Goal: Task Accomplishment & Management: Complete application form

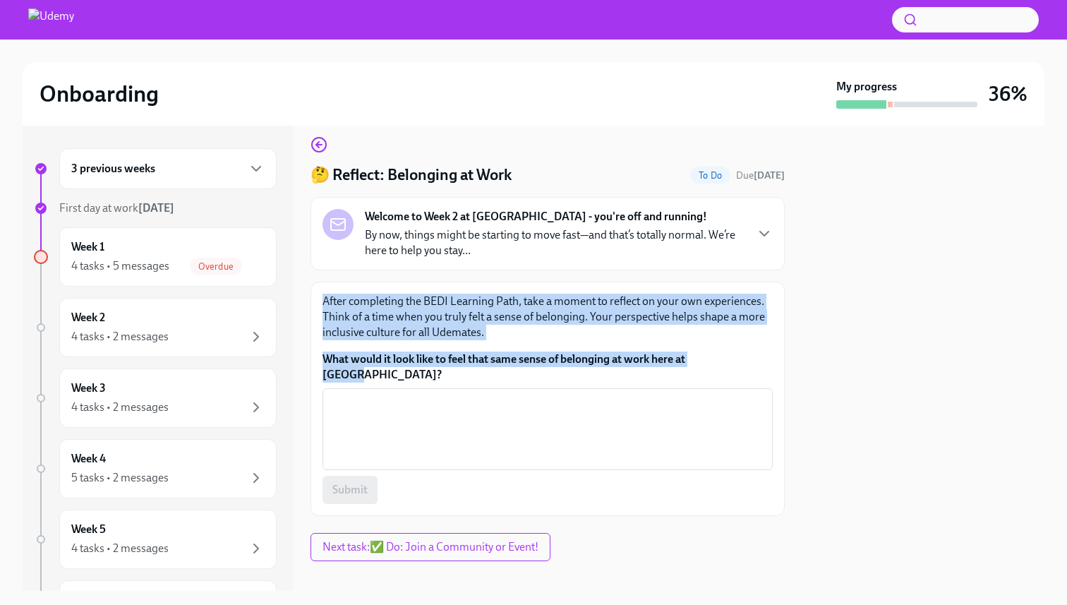
scroll to position [11, 0]
click at [131, 267] on div "4 tasks • 5 messages" at bounding box center [120, 266] width 98 height 16
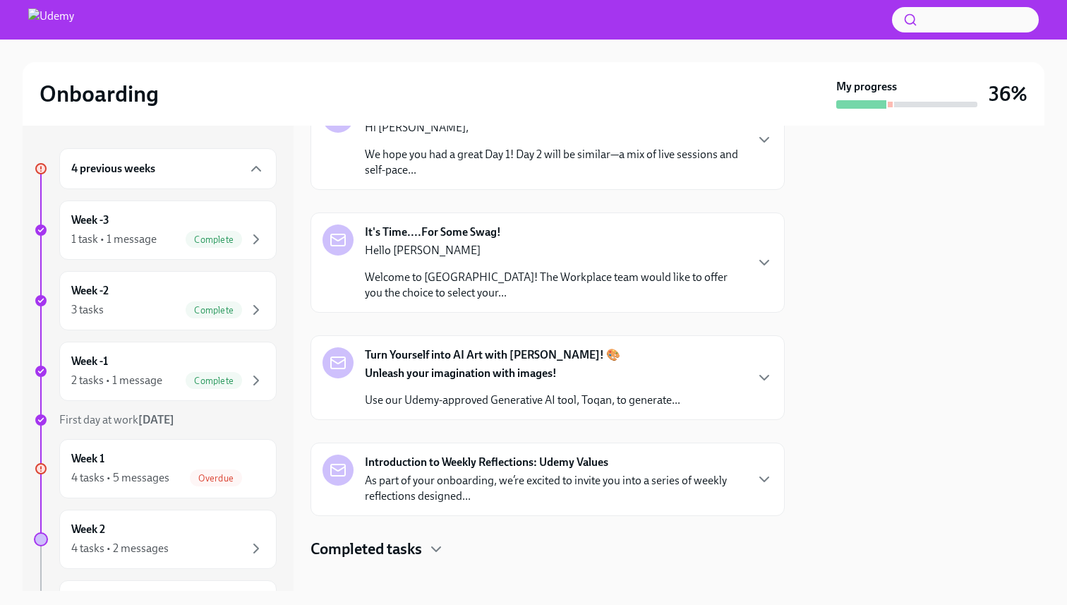
scroll to position [280, 0]
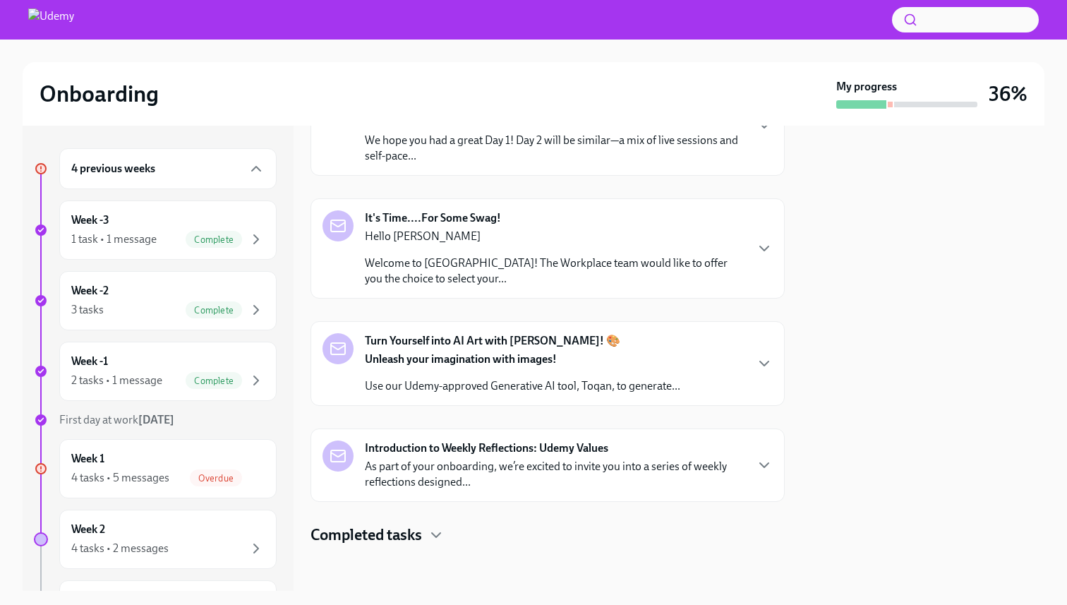
click at [212, 181] on div "4 previous weeks" at bounding box center [167, 168] width 217 height 41
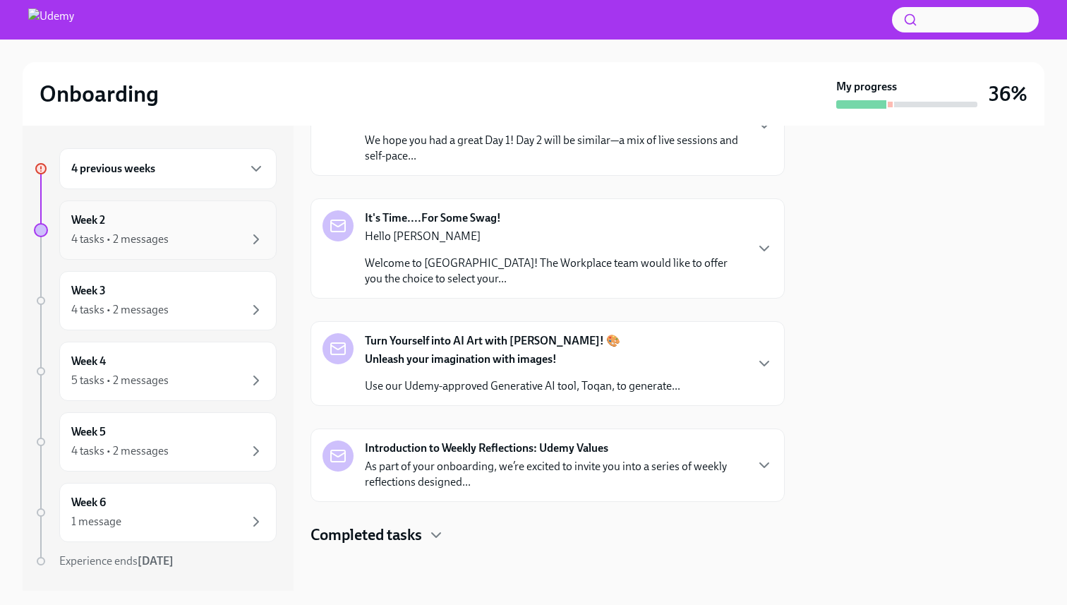
click at [181, 219] on div "Week 2 4 tasks • 2 messages" at bounding box center [167, 229] width 193 height 35
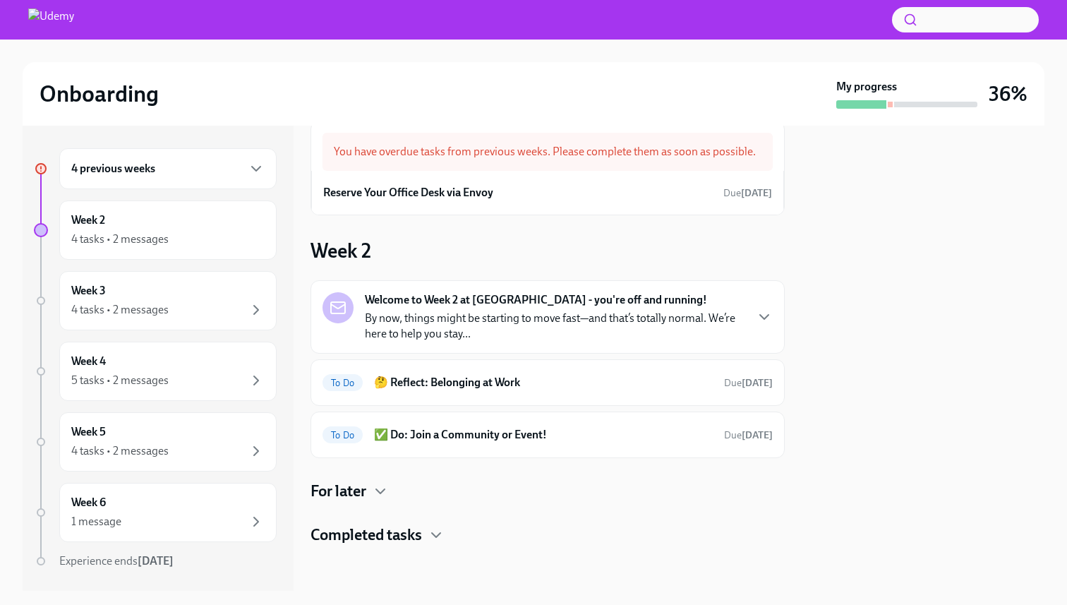
click at [524, 342] on div "Welcome to Week 2 at [GEOGRAPHIC_DATA] - you're off and running! By now, things…" at bounding box center [548, 316] width 474 height 73
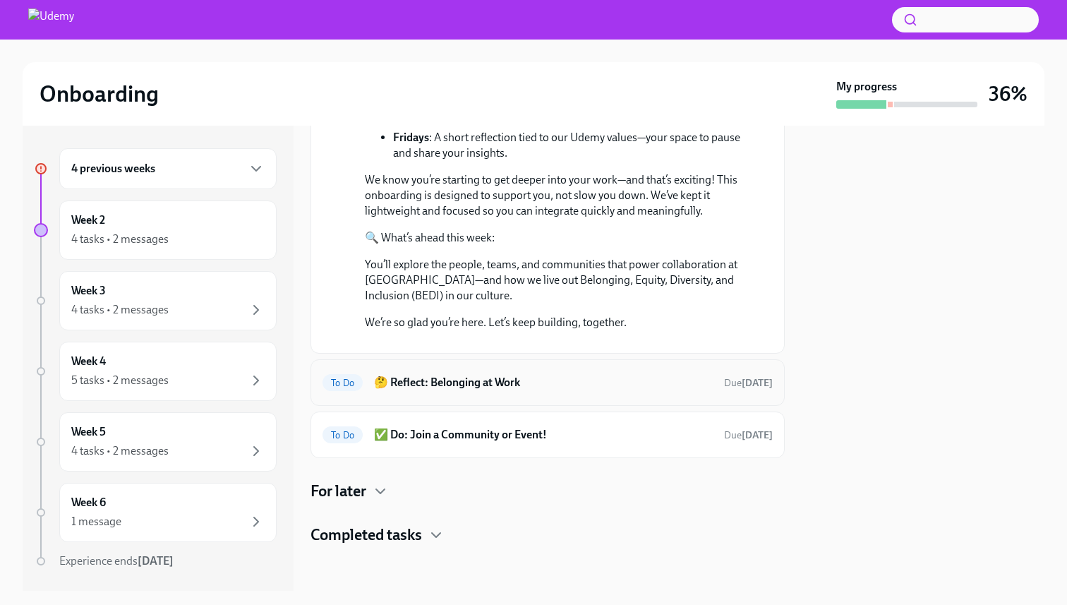
scroll to position [574, 0]
click at [598, 430] on h6 "✅ Do: Join a Community or Event!" at bounding box center [543, 435] width 339 height 16
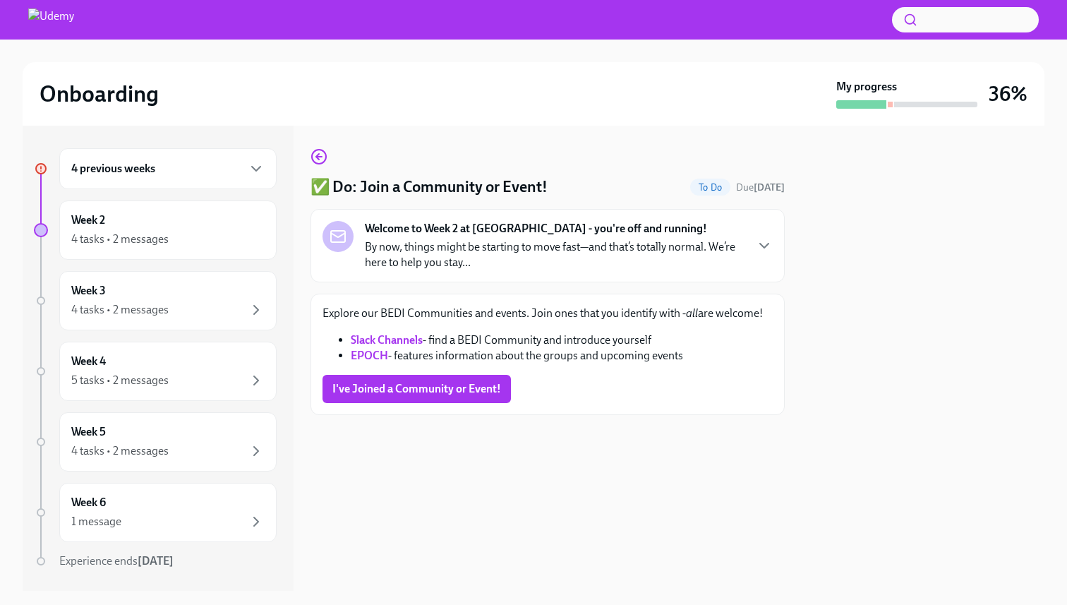
click at [378, 342] on link "Slack Channels" at bounding box center [387, 339] width 72 height 13
click at [452, 387] on span "I've Joined a Community or Event!" at bounding box center [416, 389] width 169 height 14
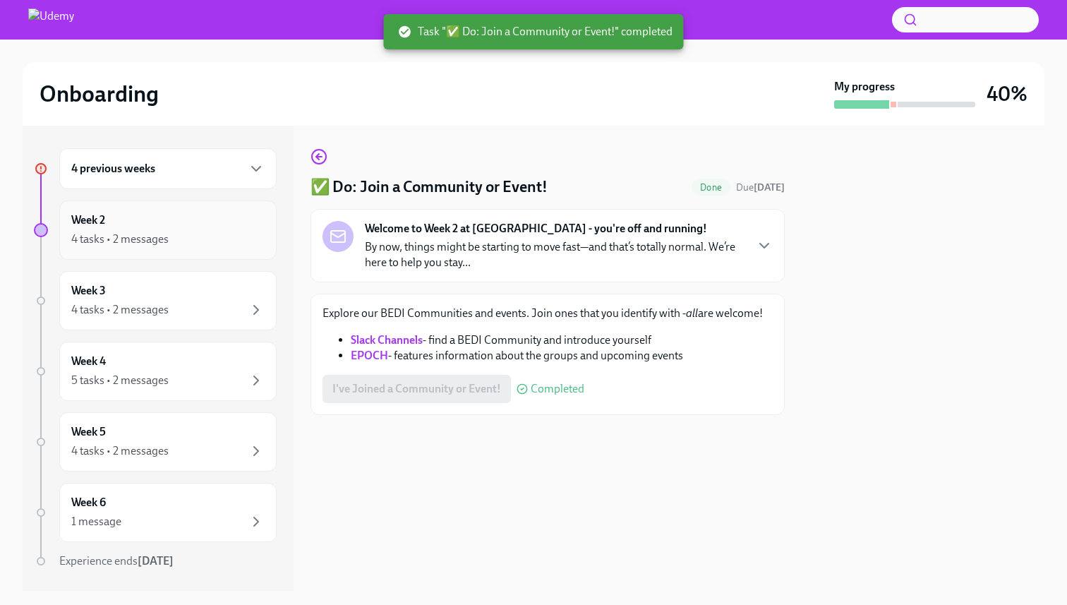
click at [172, 237] on div "4 tasks • 2 messages" at bounding box center [167, 239] width 193 height 17
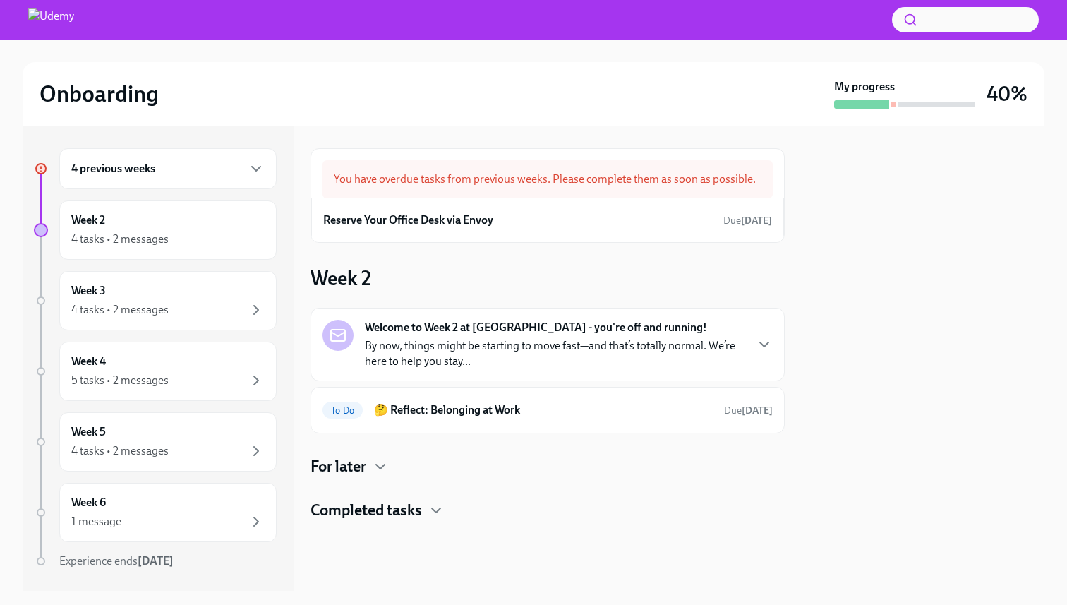
click at [490, 464] on div "For later" at bounding box center [548, 466] width 474 height 21
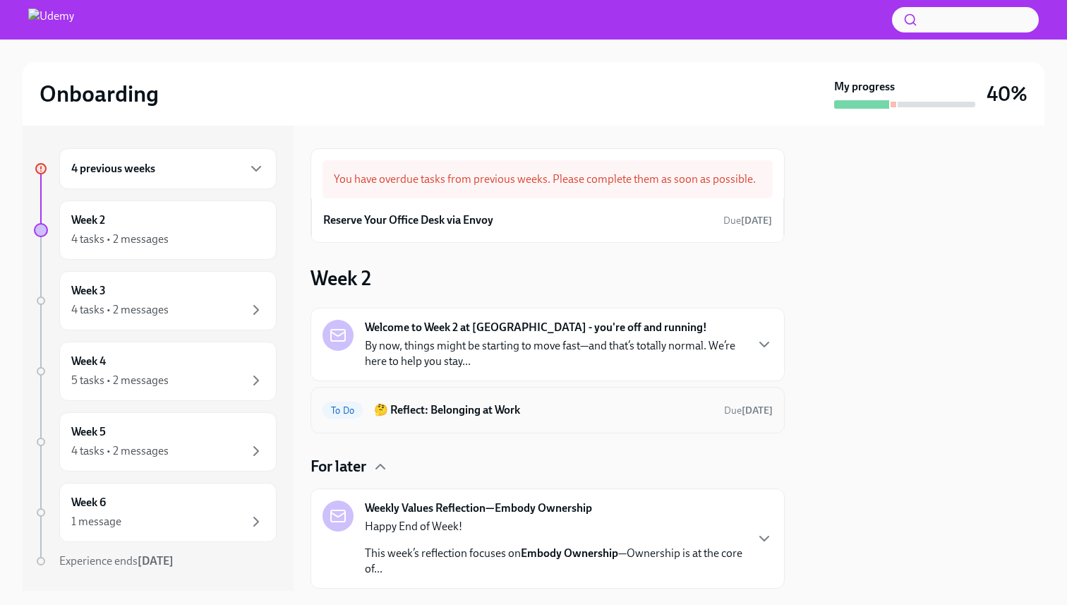
click at [572, 409] on h6 "🤔 Reflect: Belonging at Work" at bounding box center [543, 410] width 339 height 16
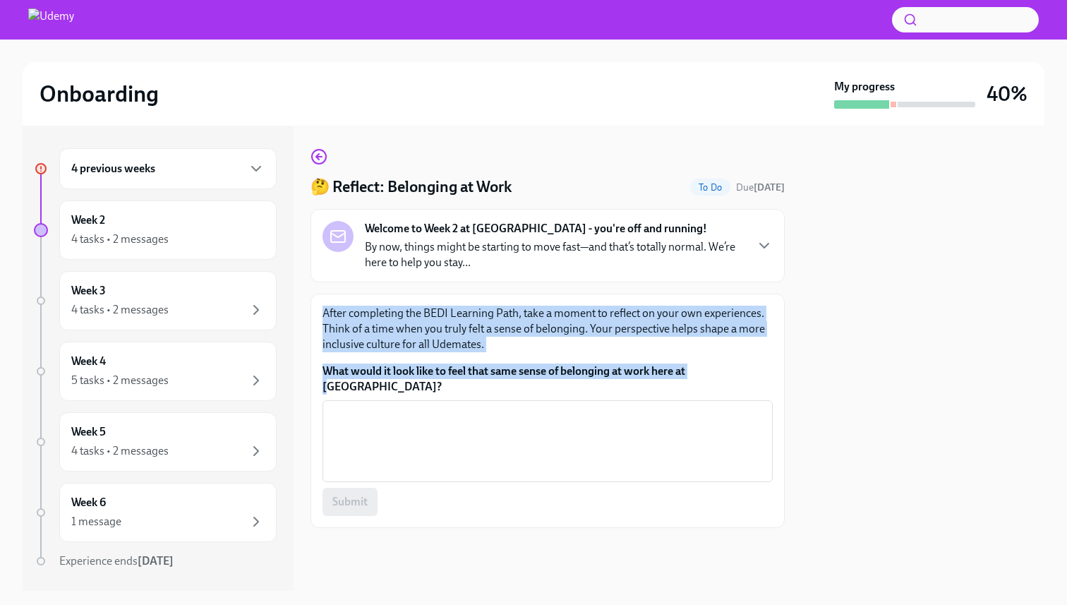
drag, startPoint x: 325, startPoint y: 312, endPoint x: 701, endPoint y: 371, distance: 380.8
click at [701, 371] on div "After completing the BEDI Learning Path, take a moment to reflect on your own e…" at bounding box center [548, 411] width 450 height 210
drag, startPoint x: 740, startPoint y: 372, endPoint x: 315, endPoint y: 312, distance: 429.1
click at [314, 312] on div "After completing the BEDI Learning Path, take a moment to reflect on your own e…" at bounding box center [548, 411] width 474 height 234
copy div "After completing the BEDI Learning Path, take a moment to reflect on your own e…"
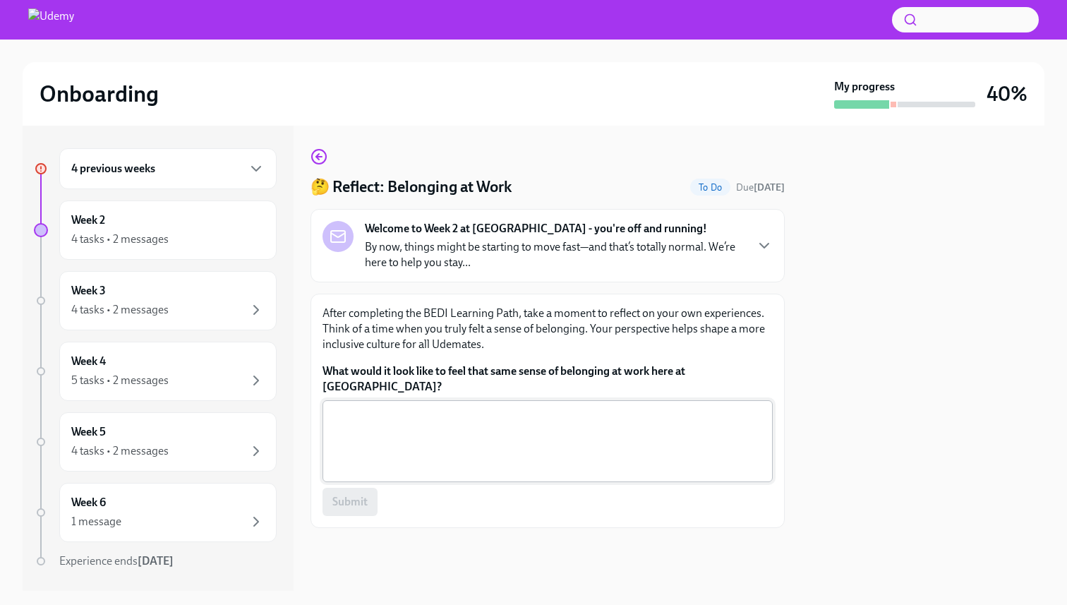
click at [433, 407] on textarea "What would it look like to feel that same sense of belonging at work here at [G…" at bounding box center [547, 441] width 433 height 68
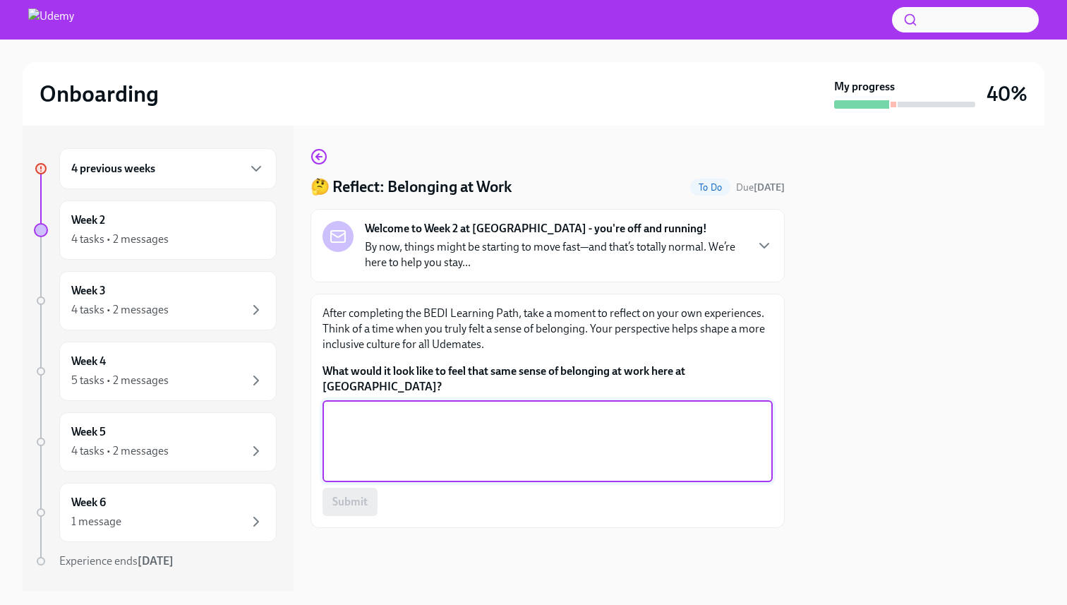
paste textarea "I attended a lot of lectures with a social worker in public schools in [GEOGRAP…"
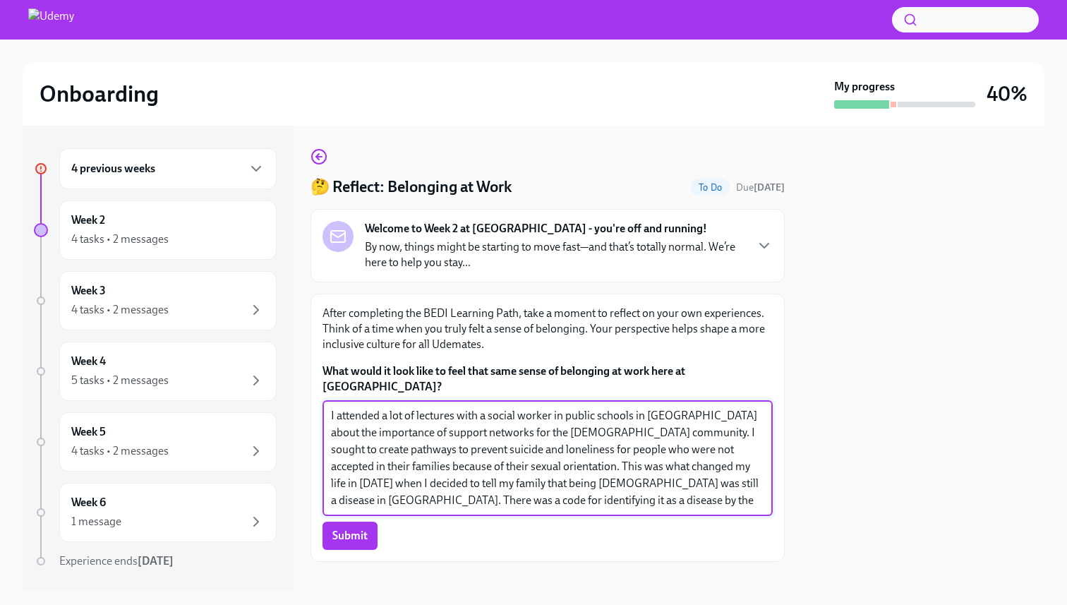
scroll to position [1, 0]
type textarea "I attended a lot of lectures with a social worker in public schools in [GEOGRAP…"
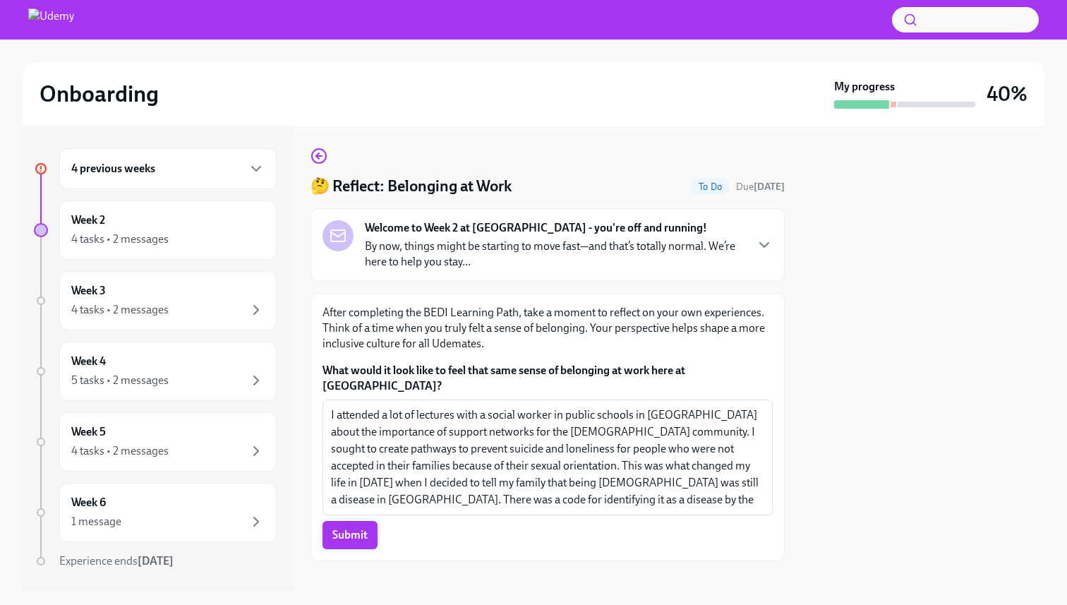
click at [363, 528] on span "Submit" at bounding box center [349, 535] width 35 height 14
click at [183, 248] on div "Week 2 4 tasks • 2 messages" at bounding box center [167, 229] width 217 height 59
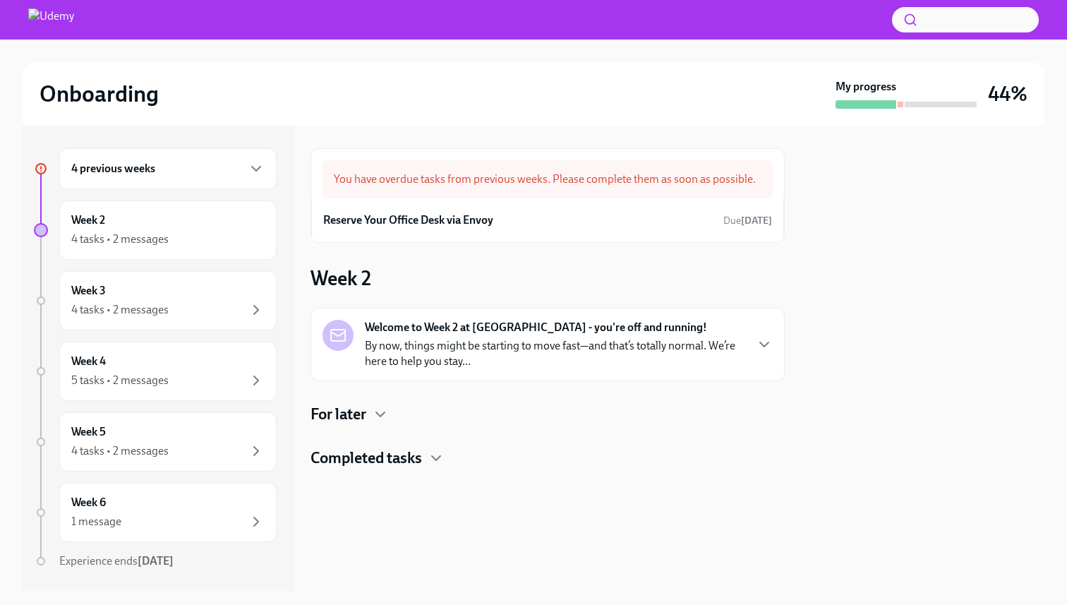
click at [411, 371] on div "Welcome to Week 2 at [GEOGRAPHIC_DATA] - you're off and running! By now, things…" at bounding box center [548, 344] width 474 height 73
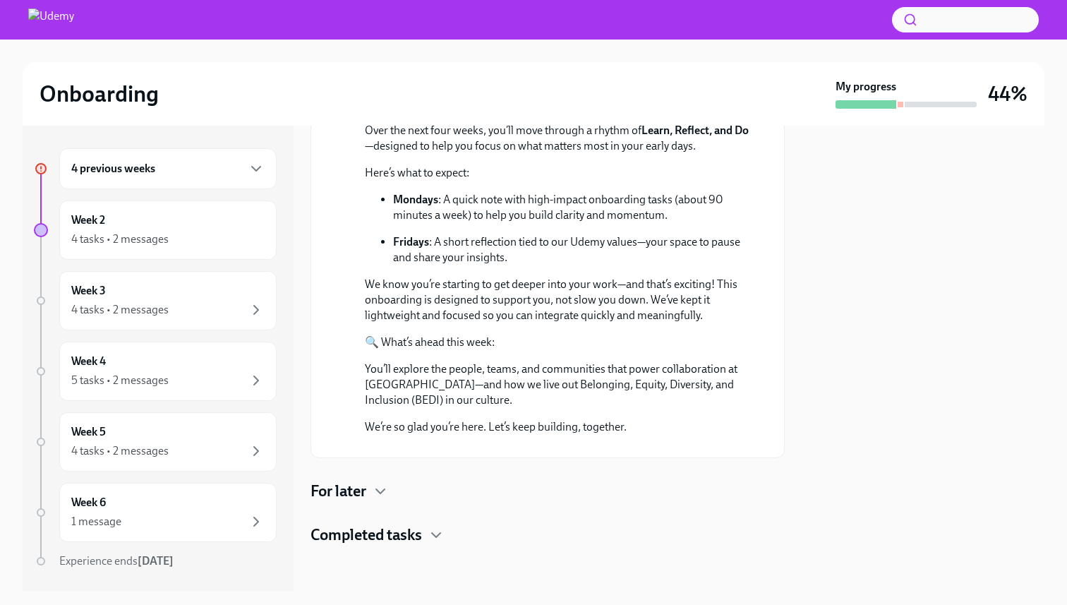
scroll to position [469, 0]
click at [460, 490] on div "For later" at bounding box center [548, 491] width 474 height 21
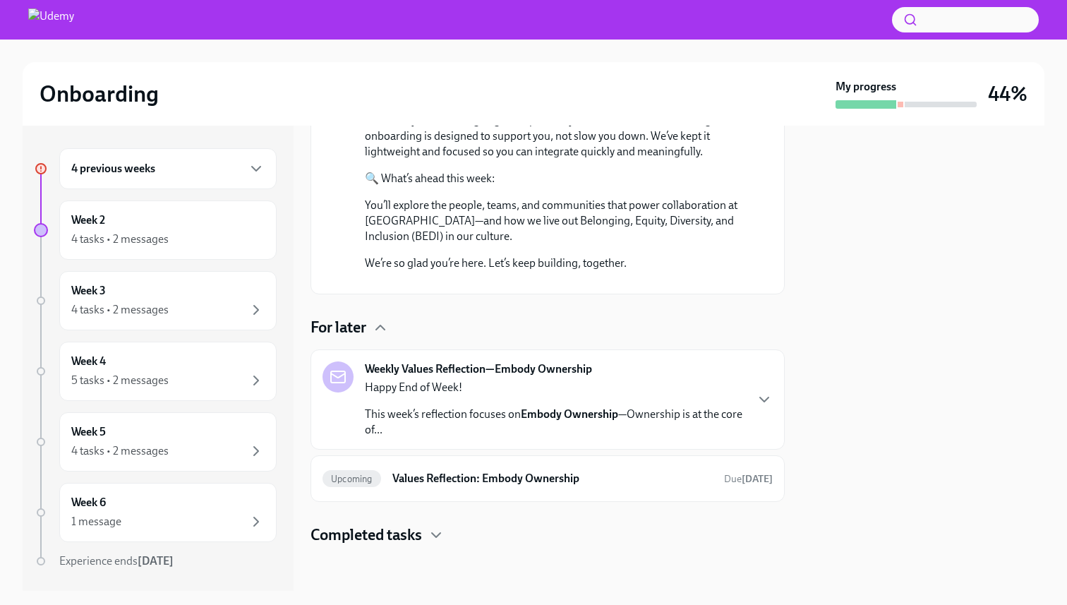
scroll to position [633, 0]
click at [502, 533] on div "Completed tasks" at bounding box center [548, 534] width 474 height 21
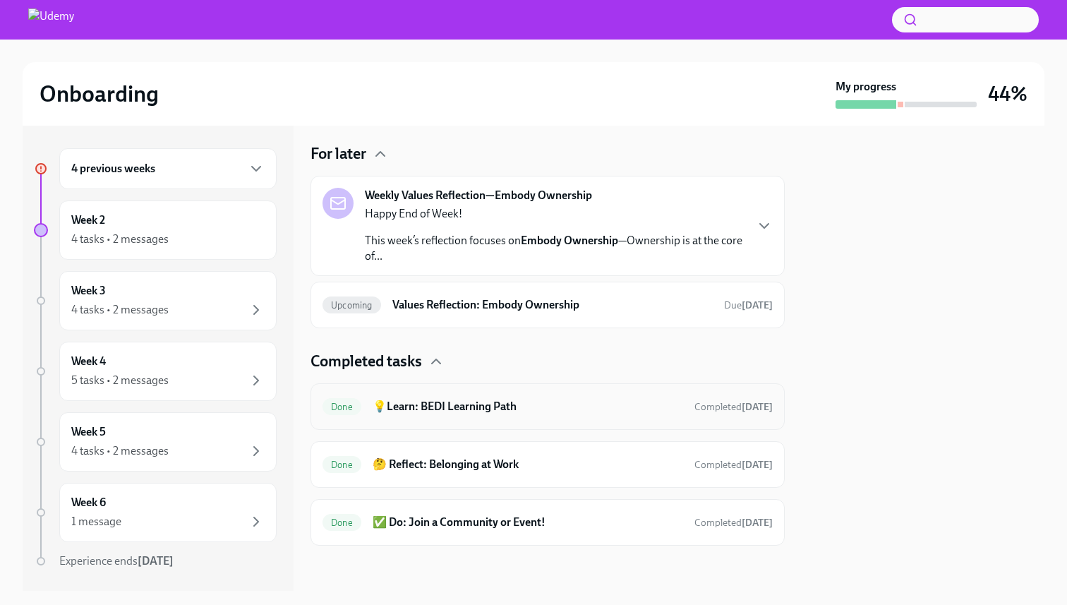
scroll to position [807, 0]
click at [598, 307] on h6 "Values Reflection: Embody Ownership" at bounding box center [552, 305] width 320 height 16
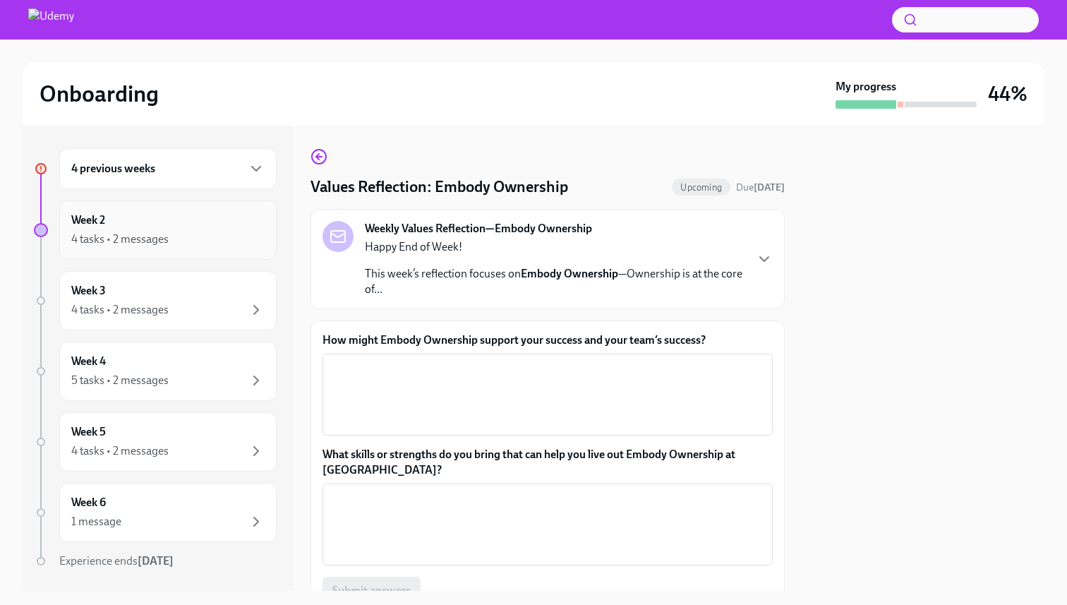
click at [176, 248] on div "Week 2 4 tasks • 2 messages" at bounding box center [167, 229] width 217 height 59
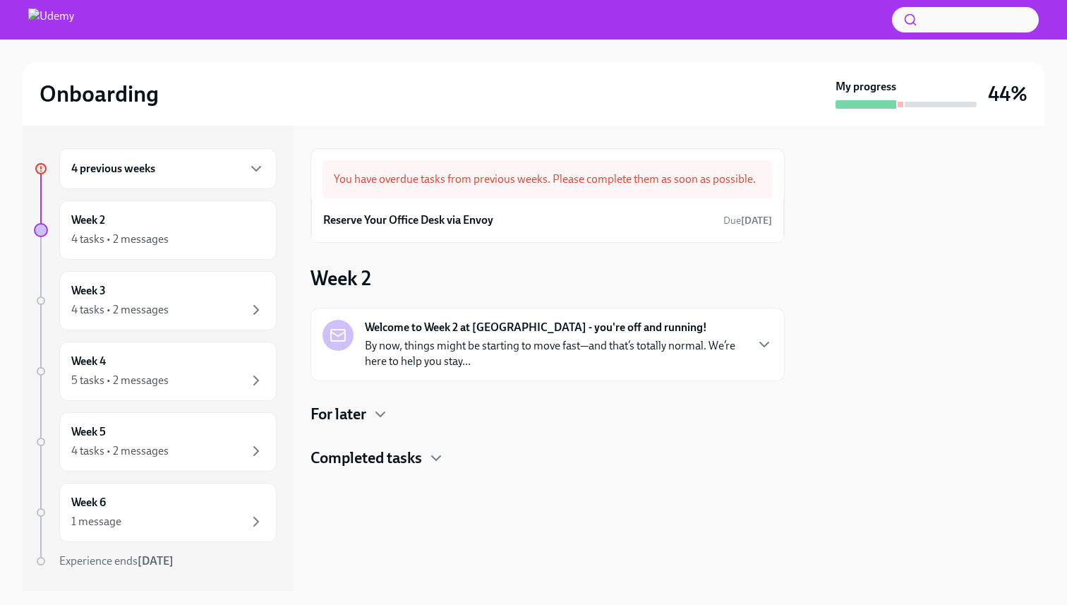
click at [219, 175] on div "4 previous weeks" at bounding box center [167, 168] width 193 height 17
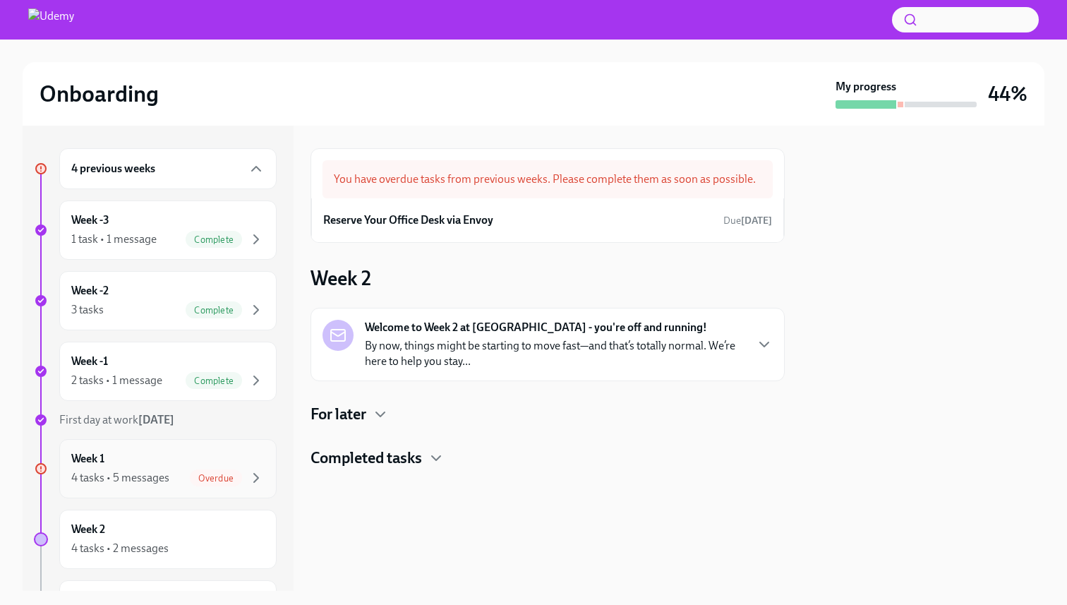
click at [181, 460] on div "Week 1 4 tasks • 5 messages Overdue" at bounding box center [167, 468] width 193 height 35
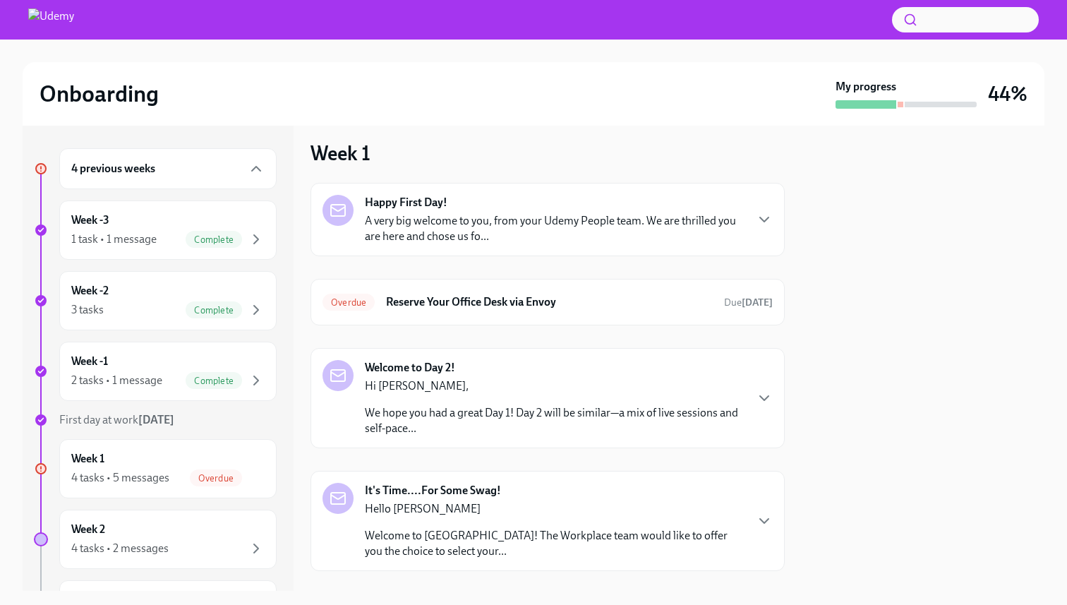
scroll to position [9, 0]
click at [469, 303] on h6 "Reserve Your Office Desk via Envoy" at bounding box center [549, 301] width 327 height 16
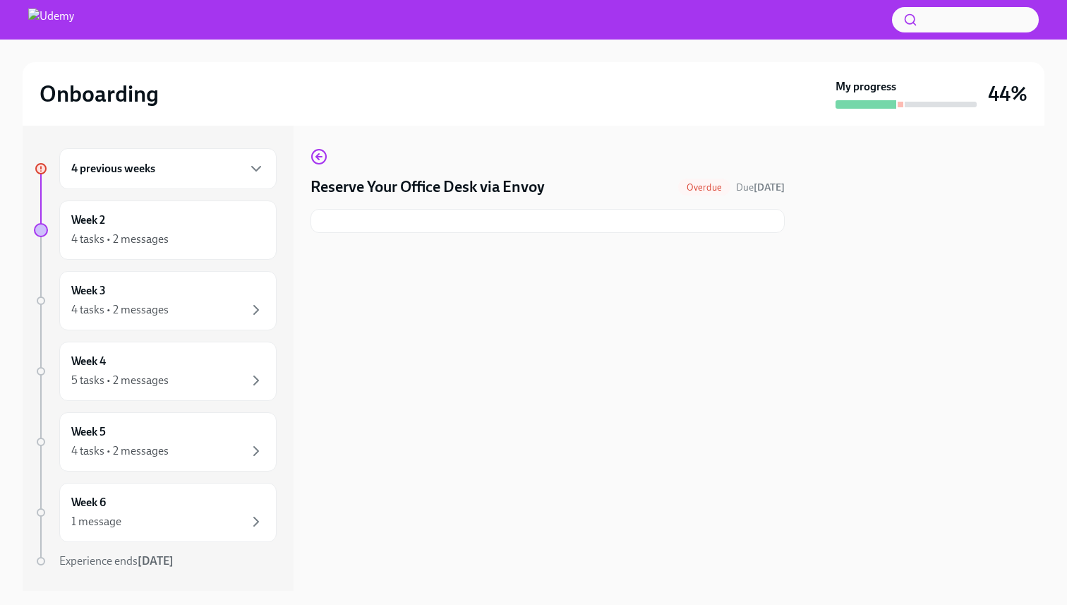
click at [650, 233] on div "Reserve Your Office Desk via Envoy Overdue Due [DATE]" at bounding box center [548, 190] width 474 height 85
click at [649, 226] on div at bounding box center [548, 221] width 474 height 24
click at [487, 191] on h4 "Reserve Your Office Desk via Envoy" at bounding box center [428, 186] width 234 height 21
click at [689, 189] on span "Overdue" at bounding box center [704, 187] width 52 height 11
click at [313, 153] on icon "button" at bounding box center [319, 156] width 17 height 17
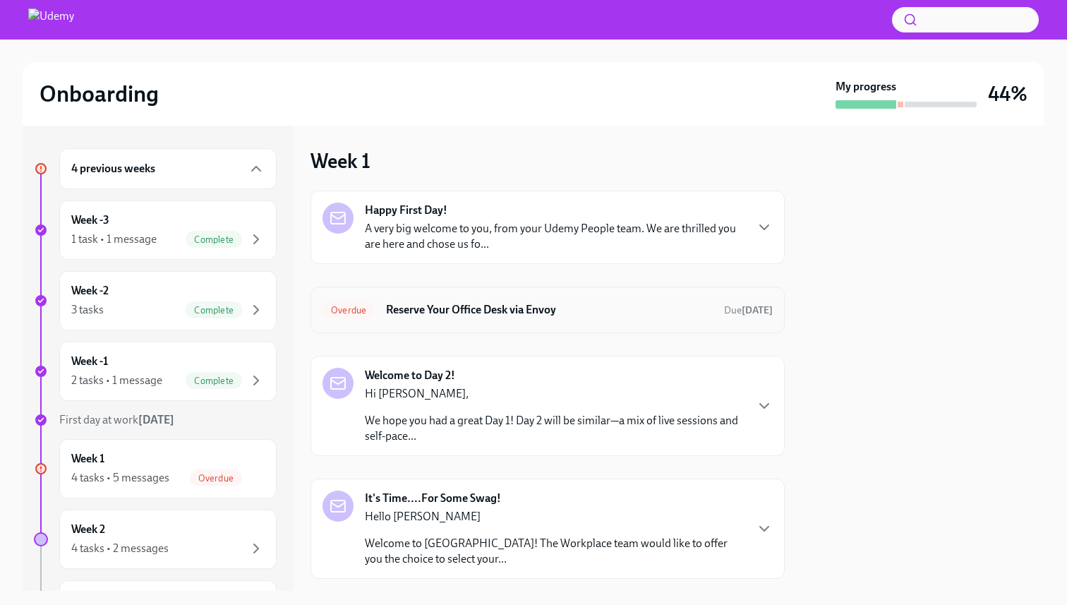
click at [459, 310] on h6 "Reserve Your Office Desk via Envoy" at bounding box center [549, 310] width 327 height 16
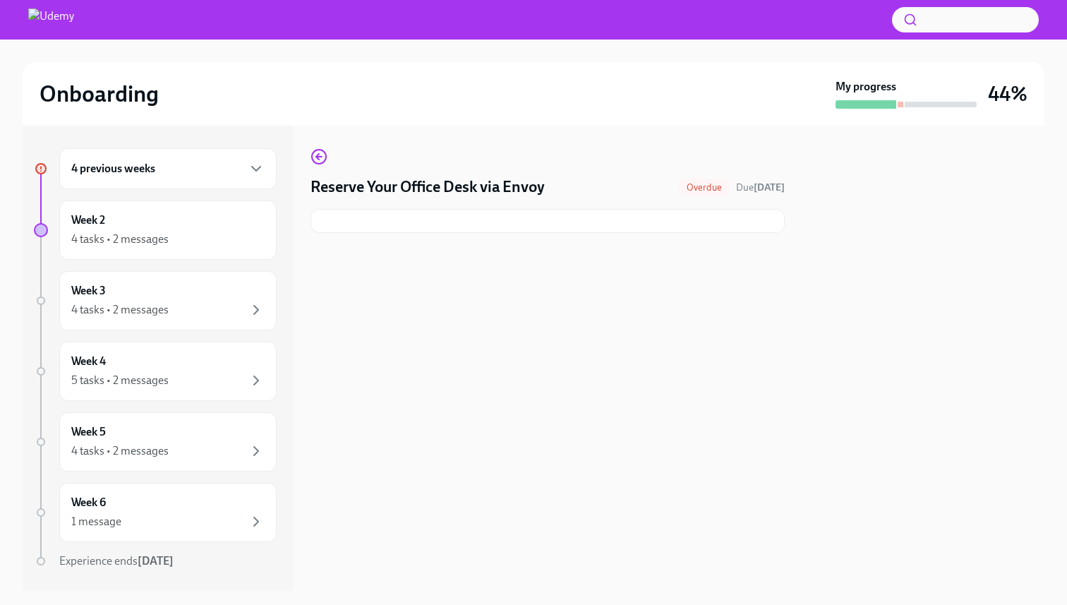
click at [521, 186] on h4 "Reserve Your Office Desk via Envoy" at bounding box center [428, 186] width 234 height 21
